Goal: Task Accomplishment & Management: Use online tool/utility

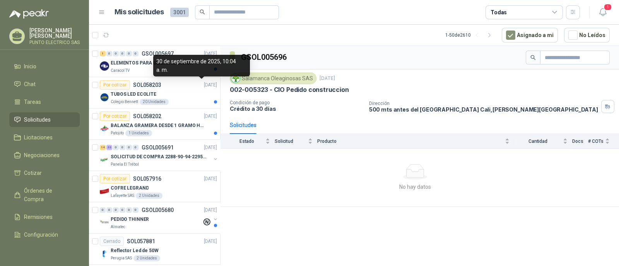
click at [170, 70] on div "30 de septiembre de 2025, 10:04 a. m." at bounding box center [201, 66] width 97 height 22
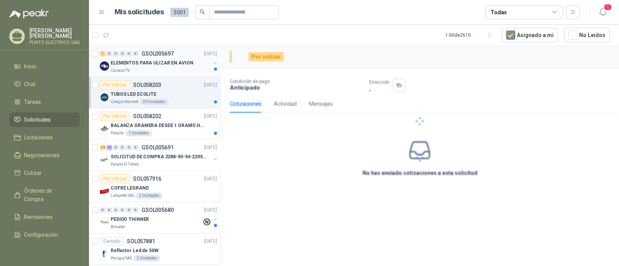
click at [140, 72] on div "Caracol TV" at bounding box center [161, 71] width 100 height 6
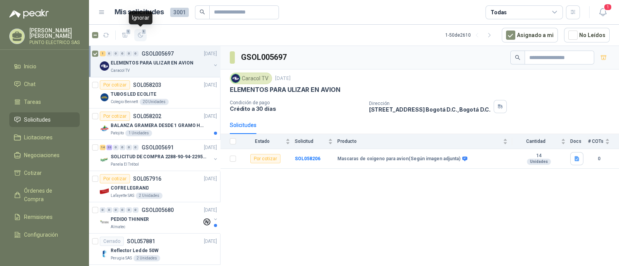
click at [140, 35] on icon "button" at bounding box center [140, 35] width 7 height 7
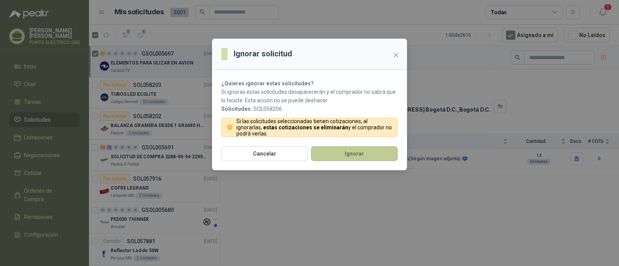
click at [363, 152] on button "Ignorar" at bounding box center [354, 154] width 87 height 15
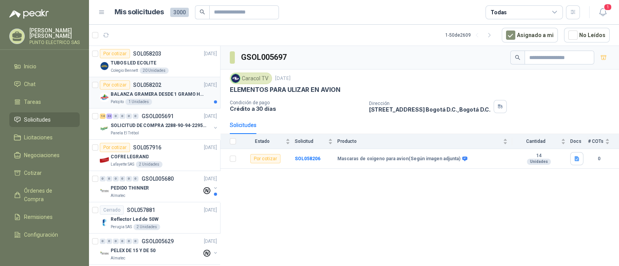
click at [178, 95] on p "BALANZA GRAMERA DESDE 1 GRAMO HASTA 5 GRAMOS" at bounding box center [159, 94] width 96 height 7
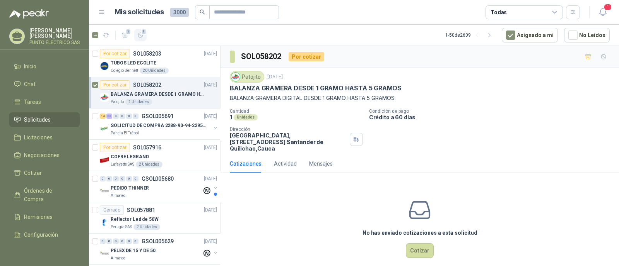
click at [143, 36] on icon "button" at bounding box center [140, 35] width 7 height 7
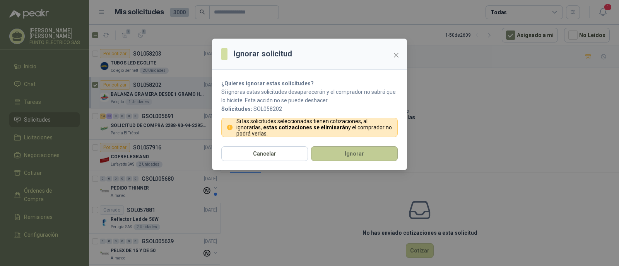
click at [348, 150] on button "Ignorar" at bounding box center [354, 154] width 87 height 15
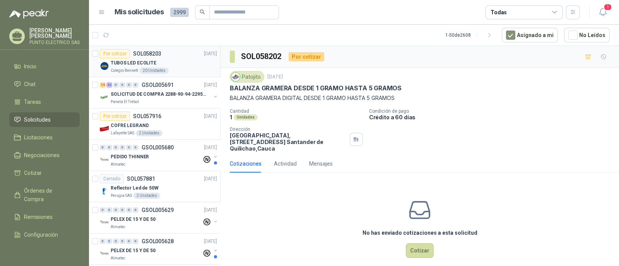
click at [174, 58] on div "TUBOS LED ECOLITE" at bounding box center [164, 62] width 106 height 9
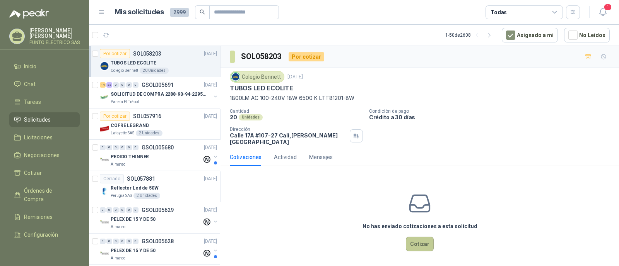
click at [421, 240] on button "Cotizar" at bounding box center [420, 244] width 28 height 15
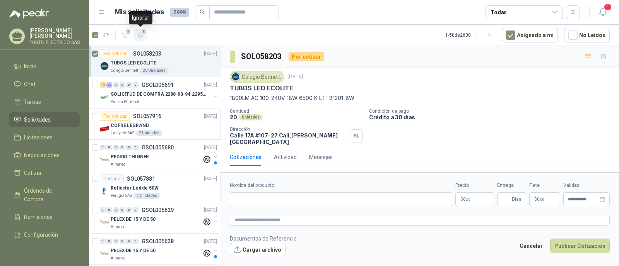
click at [144, 35] on button "1" at bounding box center [140, 35] width 12 height 12
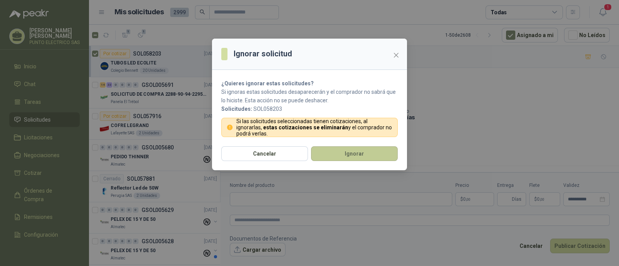
click at [358, 152] on button "Ignorar" at bounding box center [354, 154] width 87 height 15
